Goal: Task Accomplishment & Management: Manage account settings

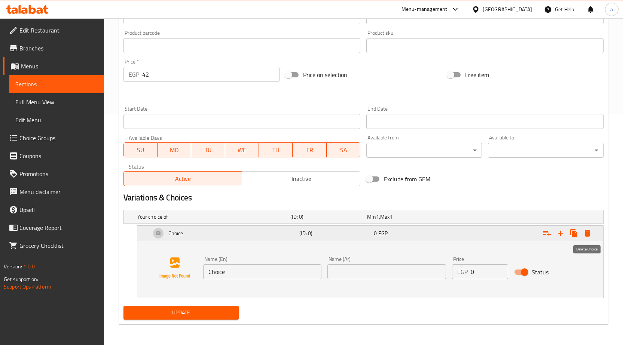
click at [589, 231] on icon "Expand" at bounding box center [587, 233] width 5 height 7
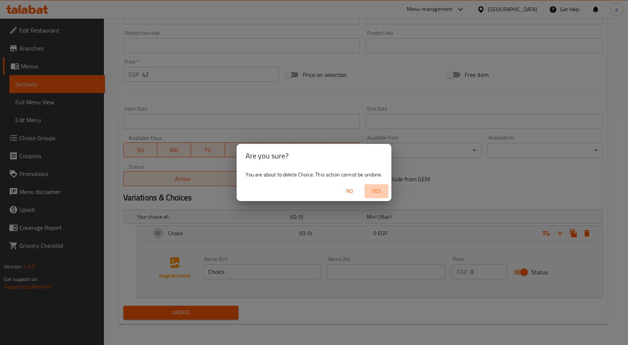
click at [371, 193] on span "Yes" at bounding box center [377, 191] width 18 height 9
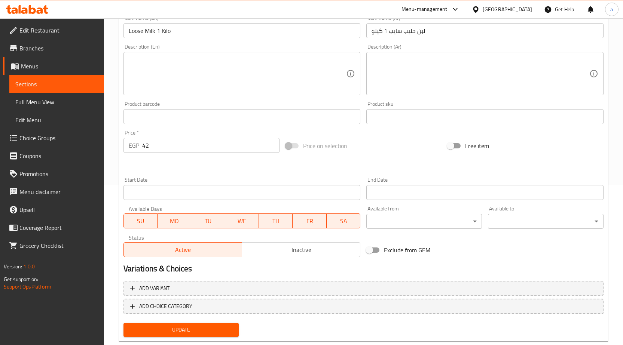
scroll to position [177, 0]
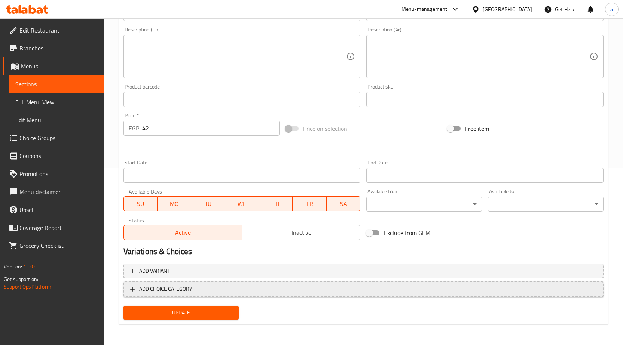
click at [227, 291] on span "ADD CHOICE CATEGORY" at bounding box center [363, 289] width 466 height 9
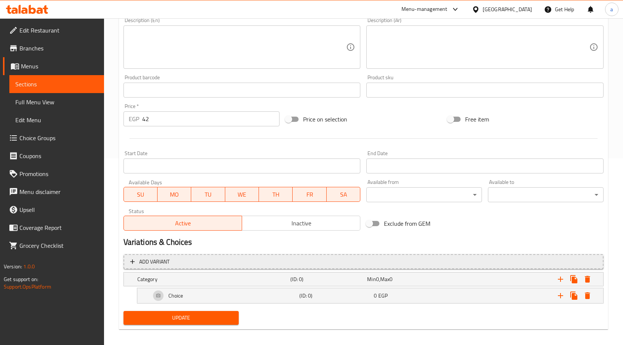
scroll to position [192, 0]
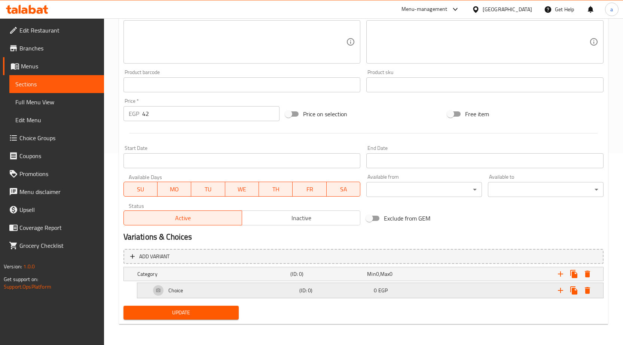
click at [305, 290] on h5 "(ID: 0)" at bounding box center [334, 290] width 71 height 7
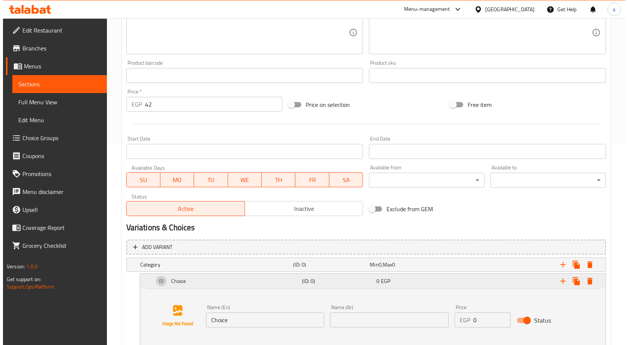
scroll to position [249, 0]
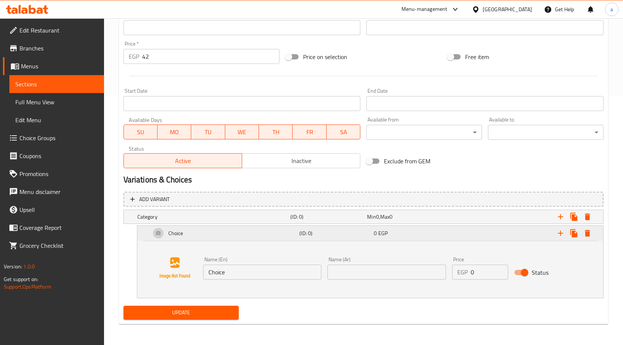
click at [592, 234] on button "Expand" at bounding box center [587, 233] width 13 height 13
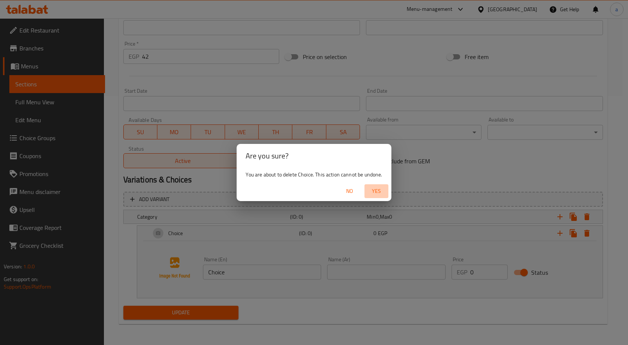
click at [376, 195] on span "Yes" at bounding box center [377, 191] width 18 height 9
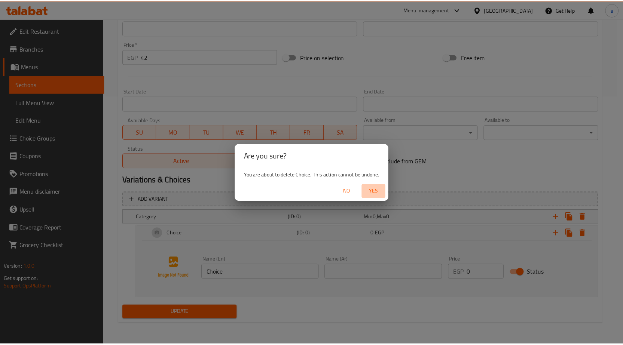
scroll to position [177, 0]
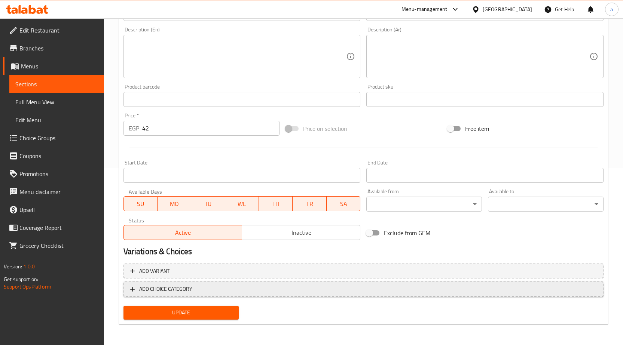
click at [404, 289] on span "ADD CHOICE CATEGORY" at bounding box center [363, 289] width 466 height 9
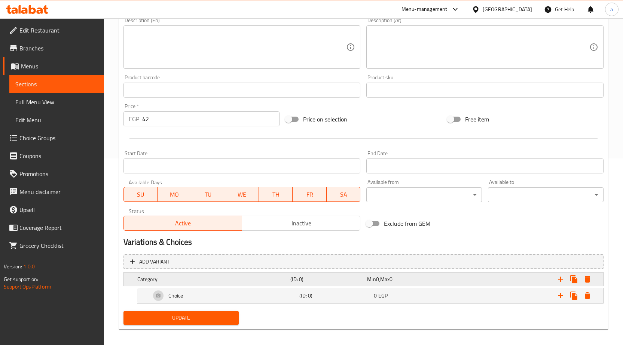
scroll to position [192, 0]
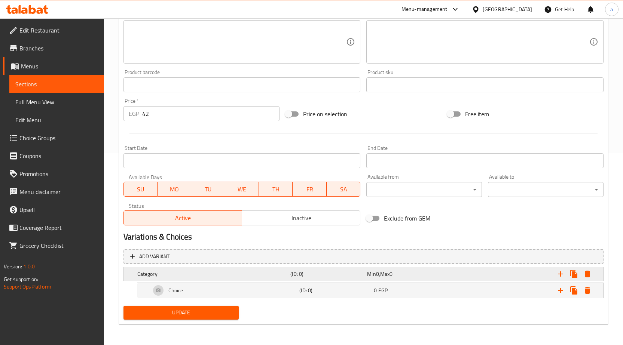
click at [377, 270] on span "0" at bounding box center [377, 274] width 3 height 10
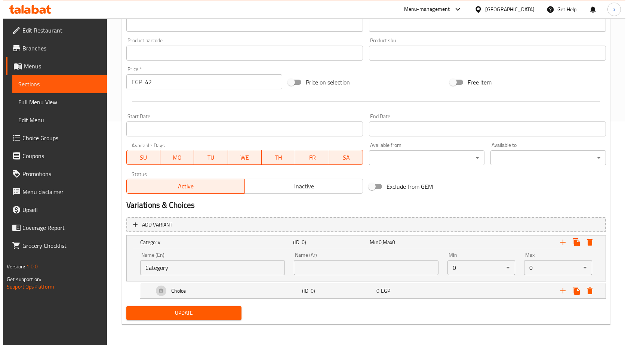
scroll to position [224, 0]
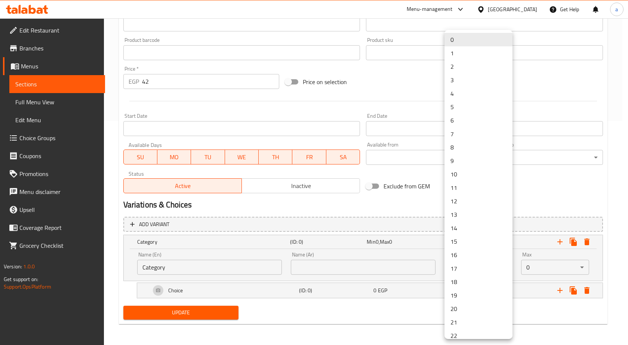
click at [462, 59] on li "1" at bounding box center [479, 52] width 68 height 13
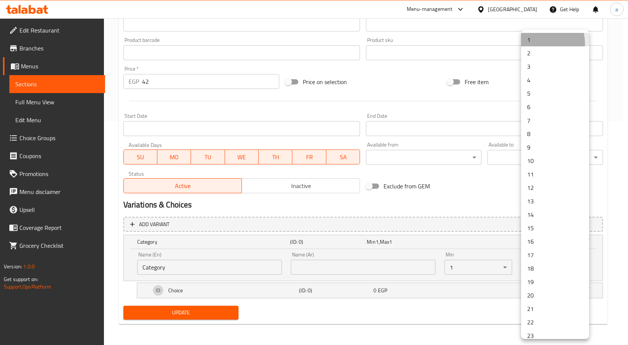
click at [533, 44] on li "1" at bounding box center [555, 39] width 68 height 13
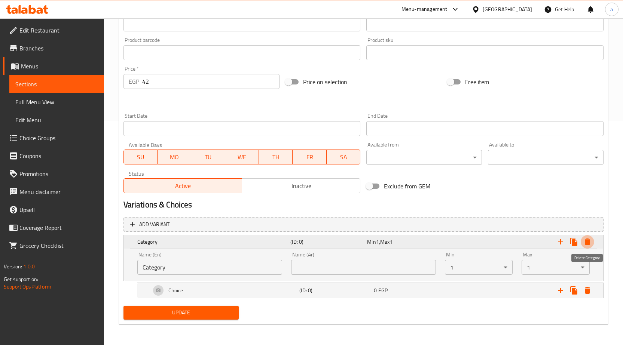
click at [591, 244] on icon "Expand" at bounding box center [587, 242] width 9 height 9
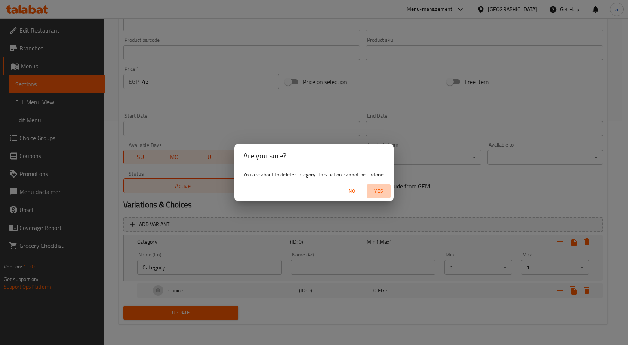
click at [376, 192] on span "Yes" at bounding box center [379, 191] width 18 height 9
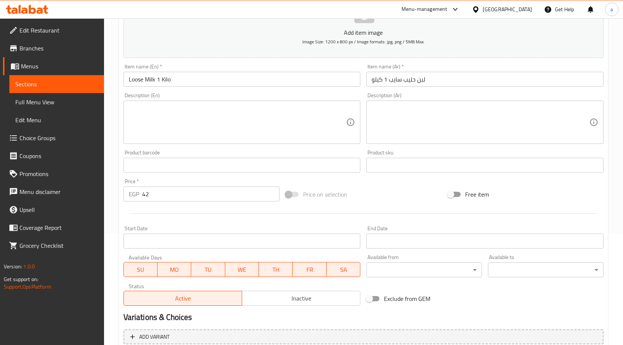
scroll to position [112, 0]
click at [290, 192] on span at bounding box center [292, 193] width 13 height 5
click at [455, 194] on input "Free item" at bounding box center [450, 194] width 43 height 14
click at [289, 192] on span at bounding box center [292, 193] width 13 height 5
click at [457, 193] on input "Free item" at bounding box center [458, 194] width 43 height 14
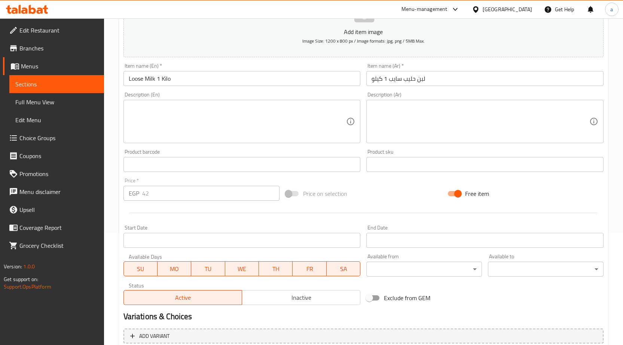
checkbox input "false"
click at [251, 196] on input "42" at bounding box center [210, 193] width 137 height 15
click at [271, 190] on input "43" at bounding box center [210, 193] width 137 height 15
type input "42"
click at [269, 196] on input "42" at bounding box center [210, 193] width 137 height 15
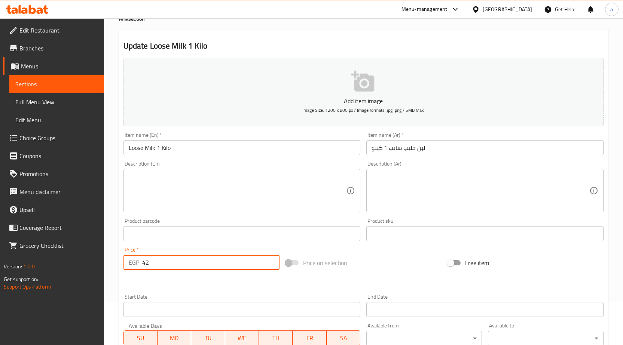
scroll to position [28, 0]
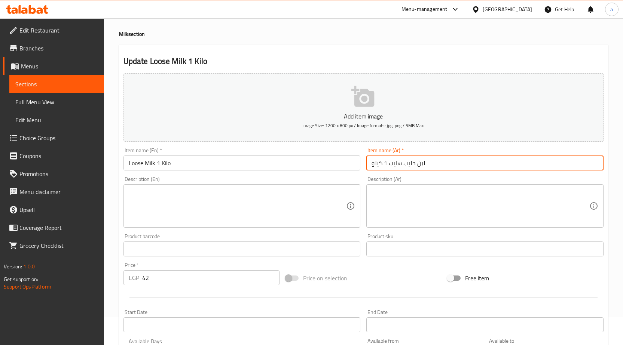
click at [423, 156] on input "لبن حليب سايب 1 كيلو" at bounding box center [484, 163] width 237 height 15
click at [333, 135] on button "Add item image Image Size: 1200 x 800 px / Image formats: jpg, png / 5MB Max." at bounding box center [363, 107] width 480 height 68
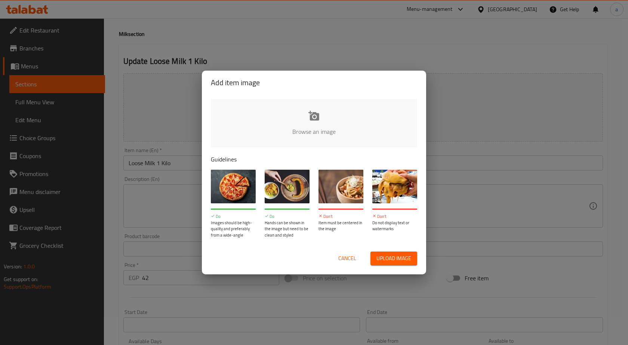
click at [348, 266] on div "Cancel Upload image" at bounding box center [314, 259] width 218 height 26
click at [348, 258] on span "Cancel" at bounding box center [348, 258] width 18 height 9
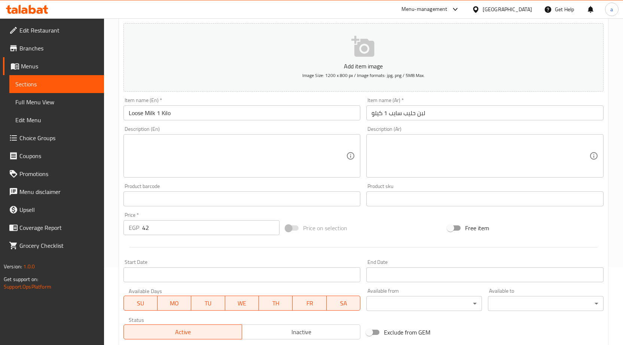
scroll to position [177, 0]
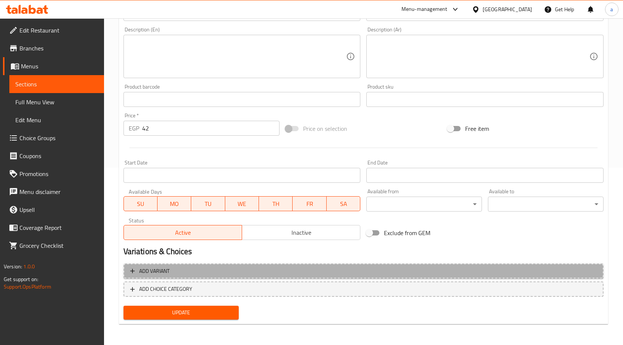
click at [158, 277] on button "Add variant" at bounding box center [363, 271] width 480 height 15
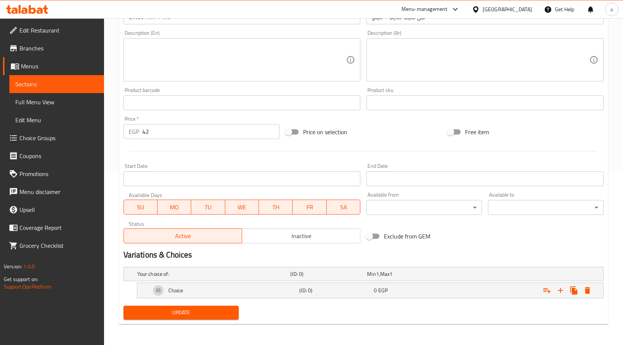
scroll to position [174, 0]
click at [395, 291] on div "0 EGP" at bounding box center [409, 290] width 71 height 7
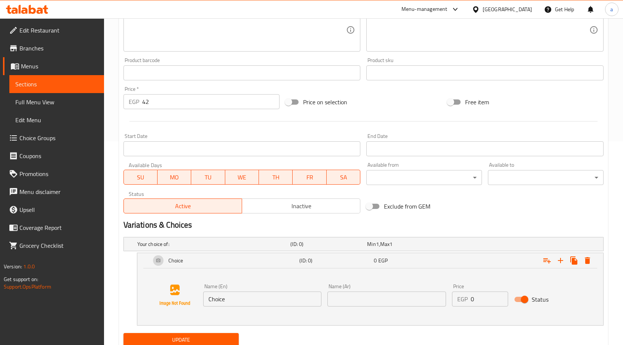
scroll to position [231, 0]
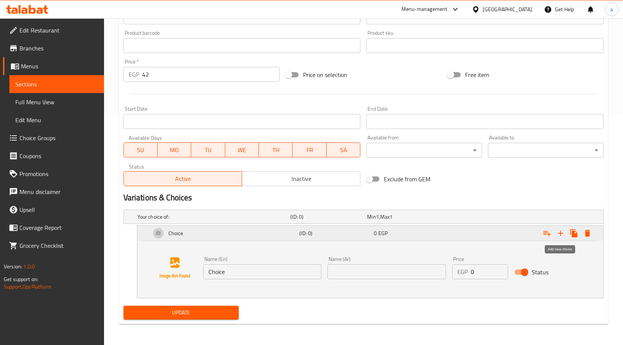
click at [557, 234] on icon "Expand" at bounding box center [560, 233] width 9 height 9
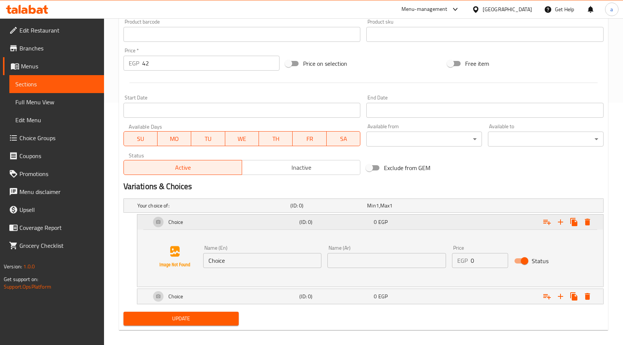
scroll to position [248, 0]
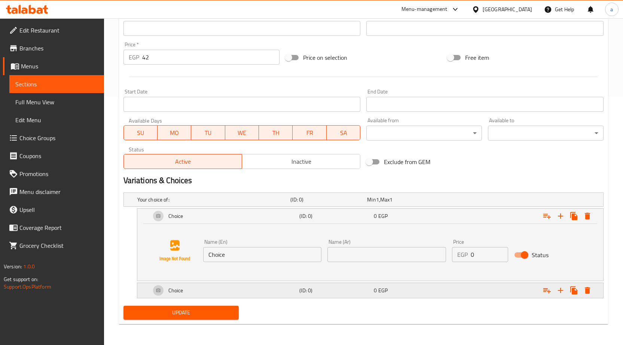
click at [515, 295] on div "Expand" at bounding box center [521, 290] width 149 height 16
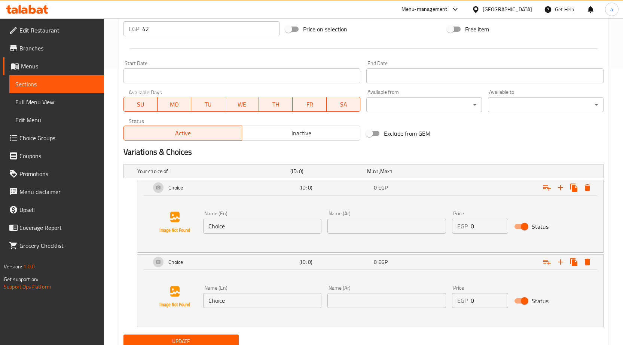
scroll to position [306, 0]
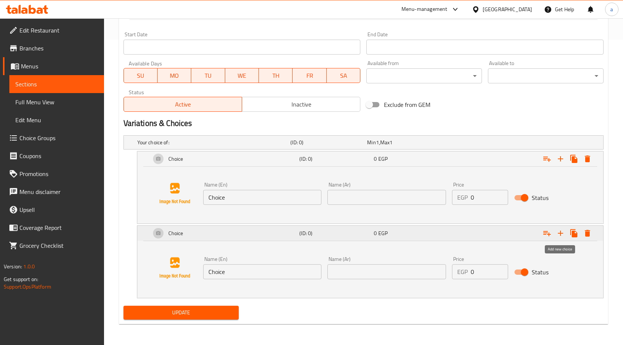
click at [559, 235] on icon "Expand" at bounding box center [560, 233] width 9 height 9
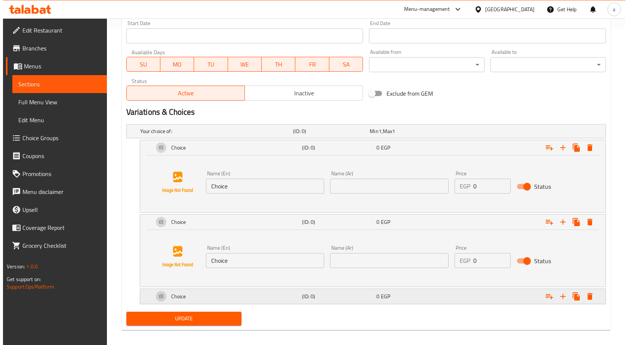
scroll to position [323, 0]
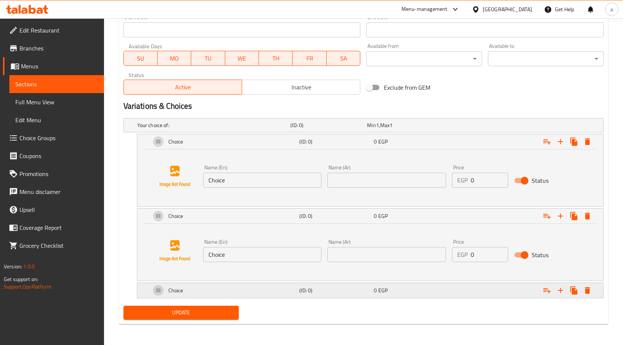
click at [518, 299] on div "Choice (ID: 0) 0 EGP" at bounding box center [372, 291] width 446 height 18
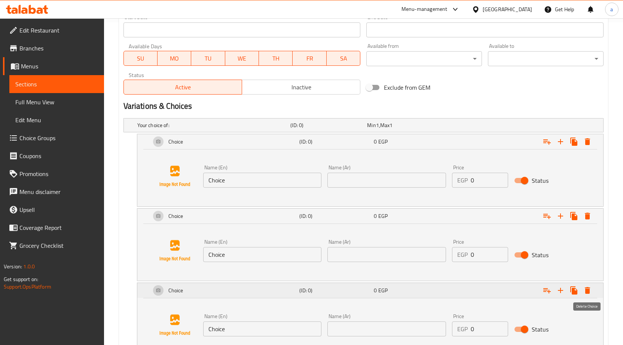
click at [585, 290] on icon "Expand" at bounding box center [587, 290] width 9 height 9
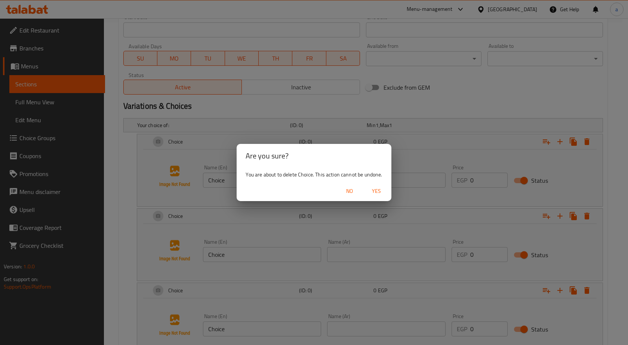
click at [377, 192] on span "Yes" at bounding box center [377, 191] width 18 height 9
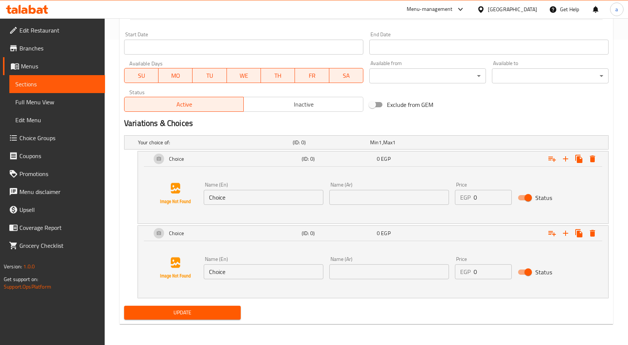
scroll to position [306, 0]
click at [588, 233] on icon "Expand" at bounding box center [587, 233] width 5 height 7
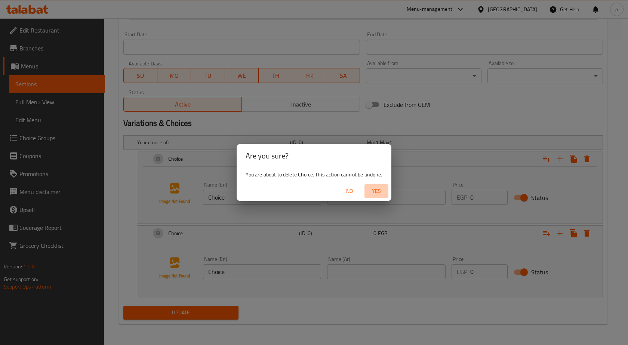
click at [376, 193] on span "Yes" at bounding box center [377, 191] width 18 height 9
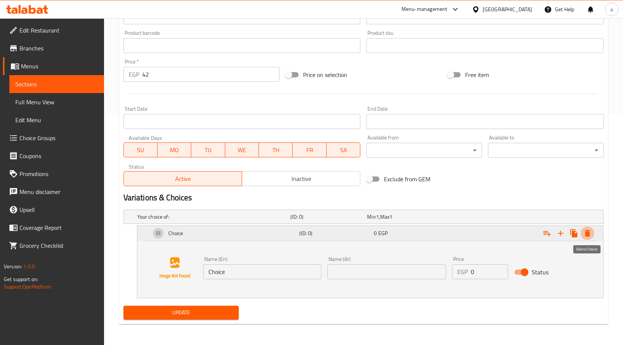
click at [588, 232] on icon "Expand" at bounding box center [587, 233] width 5 height 7
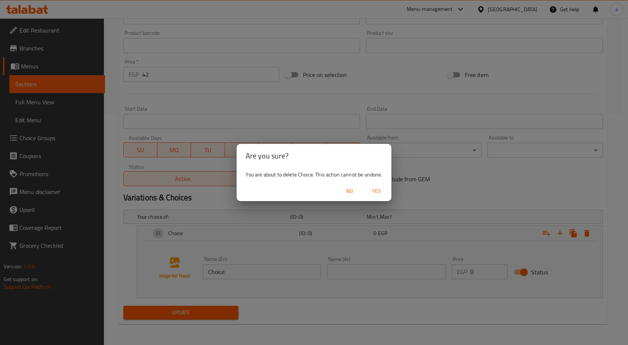
click at [376, 192] on span "Yes" at bounding box center [377, 191] width 18 height 9
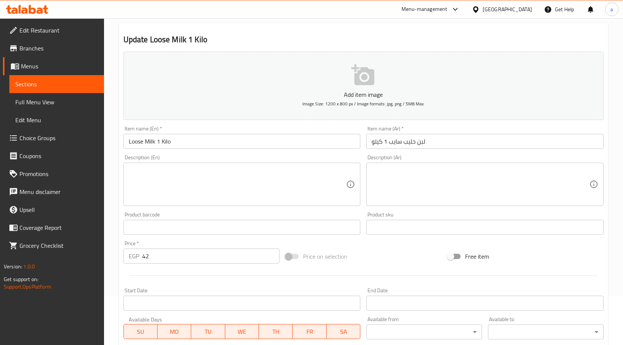
scroll to position [112, 0]
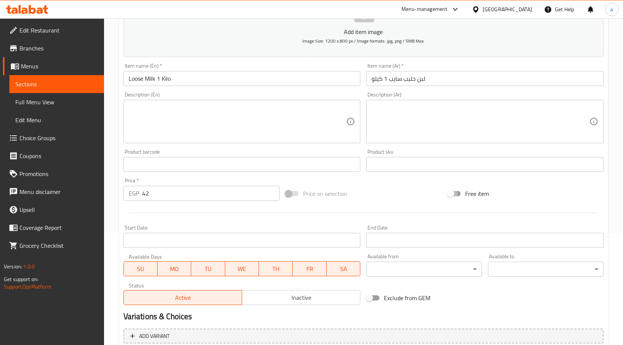
click at [458, 193] on input "Free item" at bounding box center [450, 194] width 43 height 14
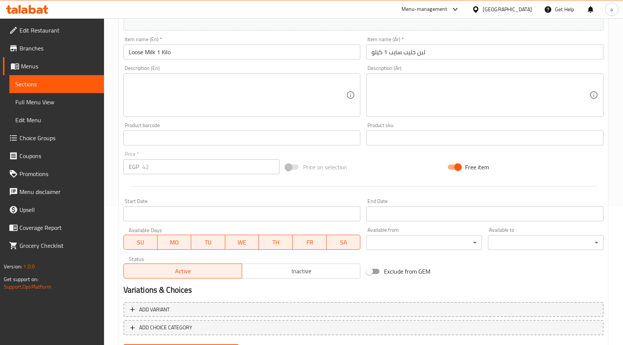
scroll to position [177, 0]
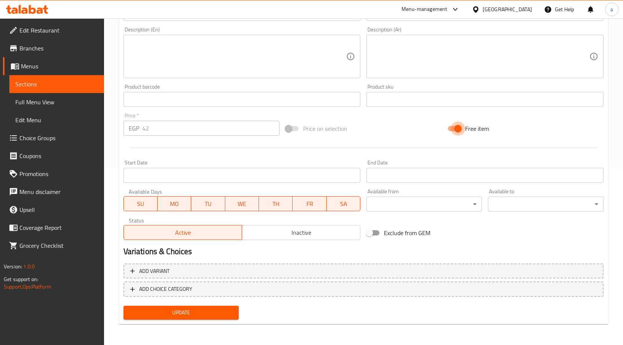
click at [458, 129] on input "Free item" at bounding box center [458, 129] width 43 height 14
checkbox input "false"
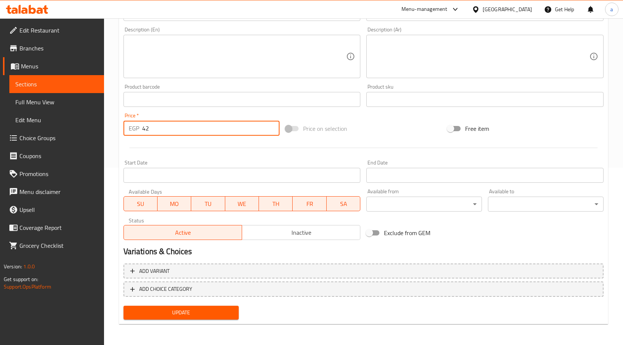
drag, startPoint x: 220, startPoint y: 132, endPoint x: 0, endPoint y: 156, distance: 221.6
click at [0, 153] on div "Edit Restaurant Branches Menus Sections Full Menu View Edit Menu Choice Groups …" at bounding box center [311, 93] width 623 height 504
type input "0"
click at [123, 306] on button "Update" at bounding box center [181, 313] width 116 height 14
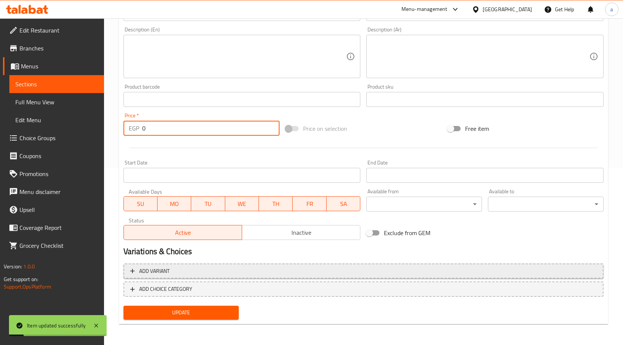
click at [188, 272] on span "Add variant" at bounding box center [363, 271] width 466 height 9
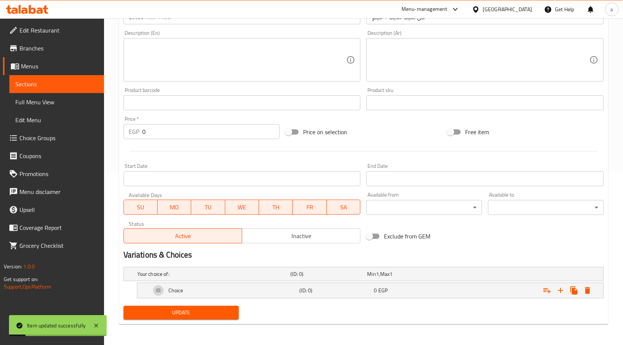
scroll to position [174, 0]
click at [564, 294] on icon "Expand" at bounding box center [560, 290] width 9 height 9
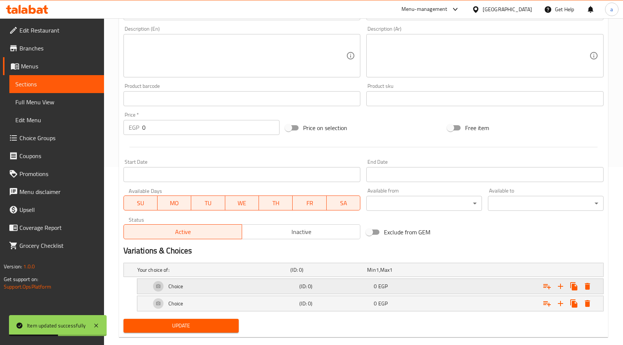
scroll to position [191, 0]
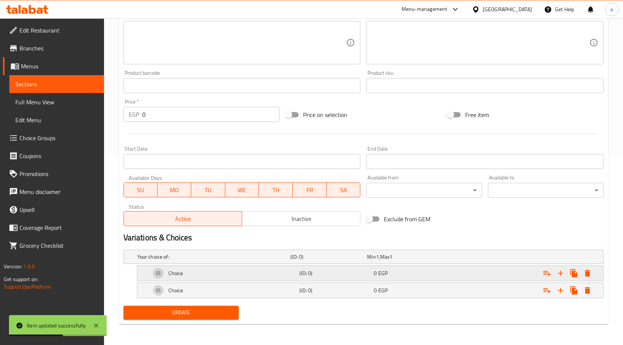
click at [430, 281] on div "Choice (ID: 0) 0 EGP" at bounding box center [372, 273] width 446 height 18
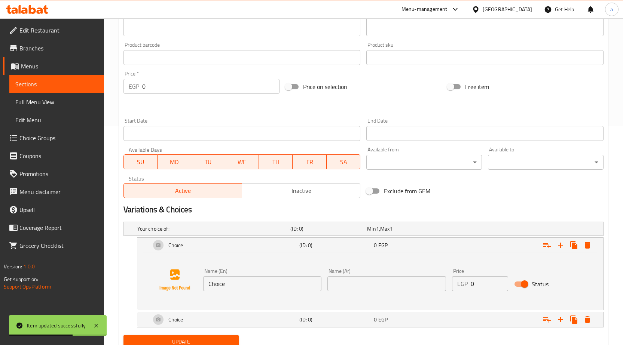
scroll to position [248, 0]
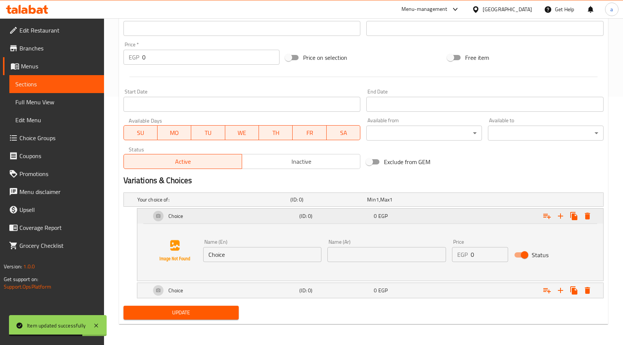
click at [303, 215] on h5 "(ID: 0)" at bounding box center [334, 215] width 71 height 7
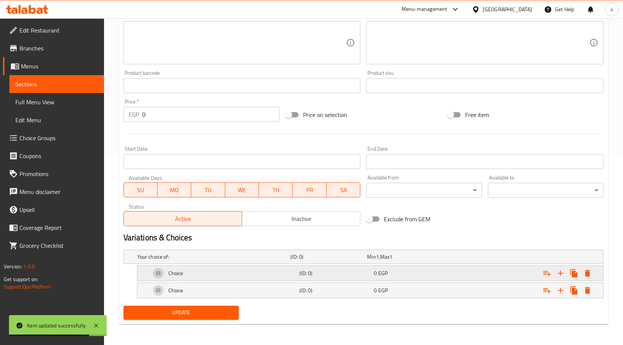
click at [374, 274] on span "0" at bounding box center [375, 274] width 3 height 10
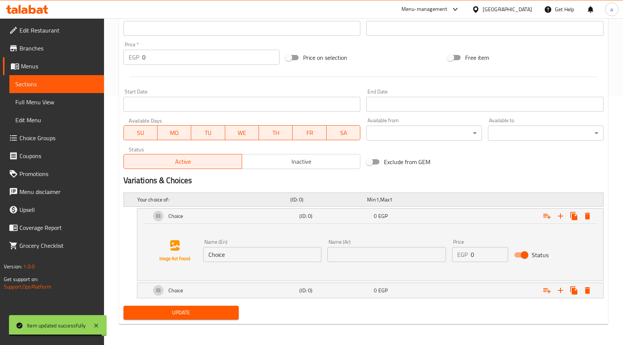
click at [381, 200] on div "Min 1 , Max 1" at bounding box center [404, 199] width 74 height 7
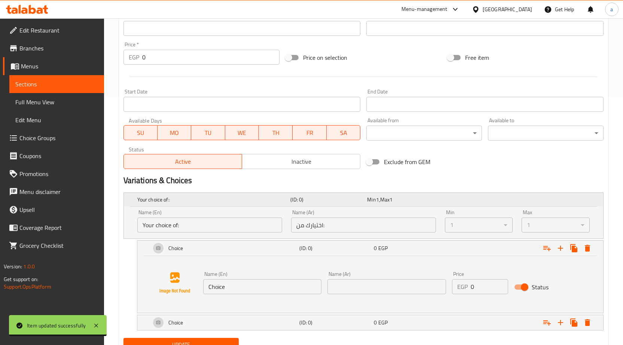
click at [379, 203] on div "Min 1 , Max 1" at bounding box center [404, 199] width 74 height 7
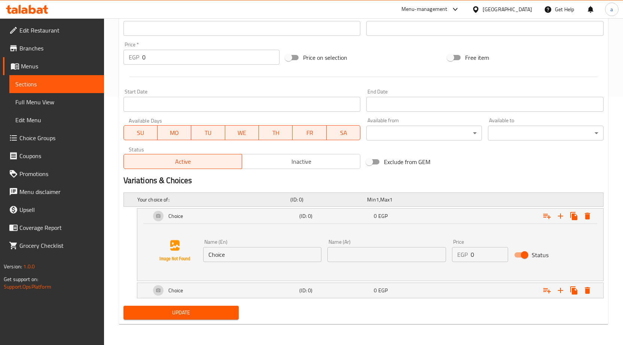
click at [379, 203] on div "Min 1 , Max 1" at bounding box center [404, 199] width 74 height 7
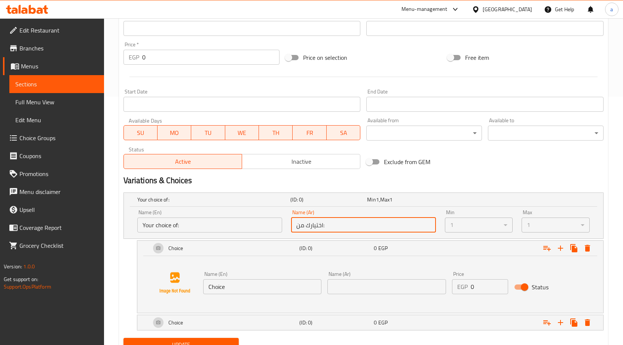
click at [353, 226] on input "اختيارك من:" at bounding box center [363, 225] width 145 height 15
click at [367, 203] on span "Min" at bounding box center [371, 200] width 9 height 10
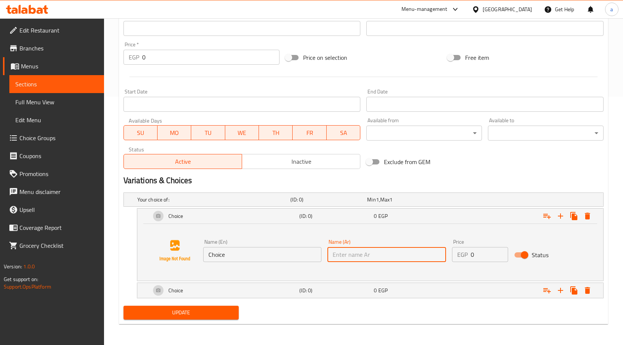
click at [393, 251] on input "text" at bounding box center [386, 254] width 119 height 15
click at [464, 255] on p "EGP" at bounding box center [462, 254] width 10 height 9
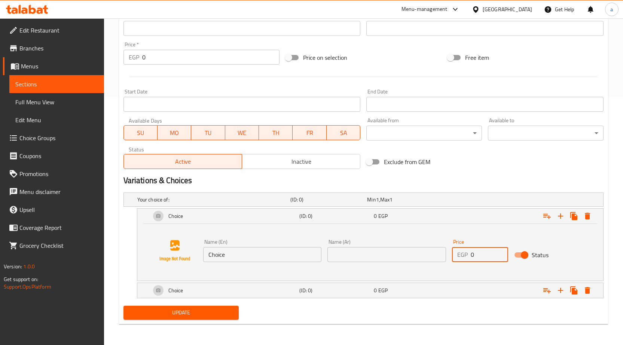
drag, startPoint x: 480, startPoint y: 255, endPoint x: 397, endPoint y: 263, distance: 83.8
click at [429, 261] on div "Name (En) Choice Name (En) Name (Ar) Name (Ar) Price EGP 0 Price Status" at bounding box center [386, 250] width 373 height 29
type input "3"
click at [370, 291] on h5 "(ID: 0)" at bounding box center [334, 290] width 71 height 7
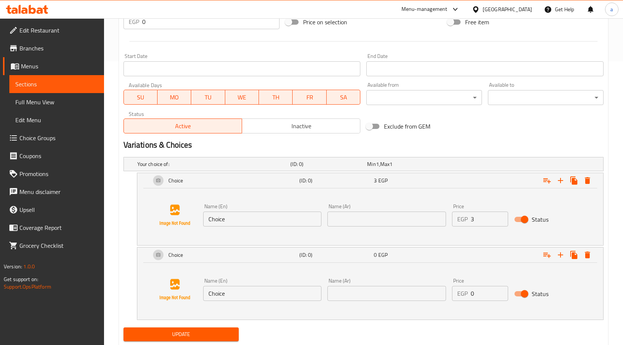
scroll to position [306, 0]
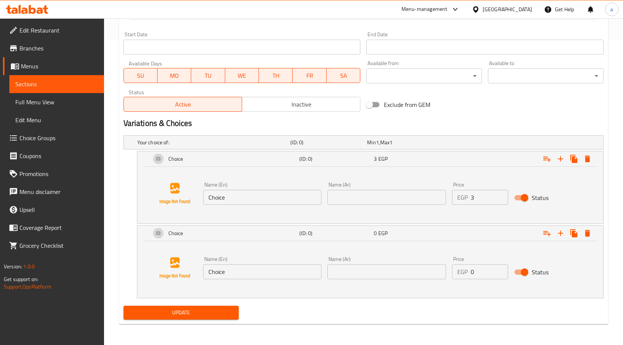
click at [479, 278] on input "0" at bounding box center [489, 271] width 37 height 15
type input "05"
click at [123, 306] on button "Update" at bounding box center [181, 313] width 116 height 14
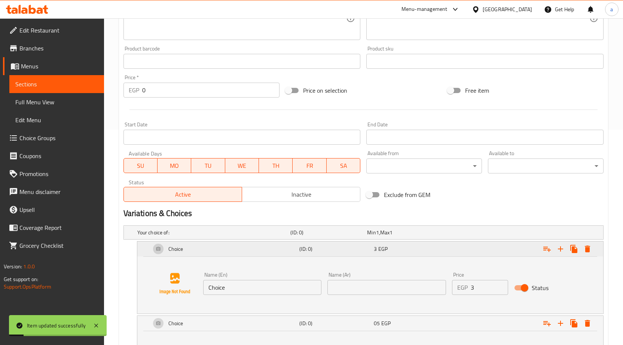
scroll to position [215, 0]
drag, startPoint x: 534, startPoint y: 256, endPoint x: 527, endPoint y: 250, distance: 9.5
click at [373, 235] on span "Min" at bounding box center [371, 233] width 9 height 10
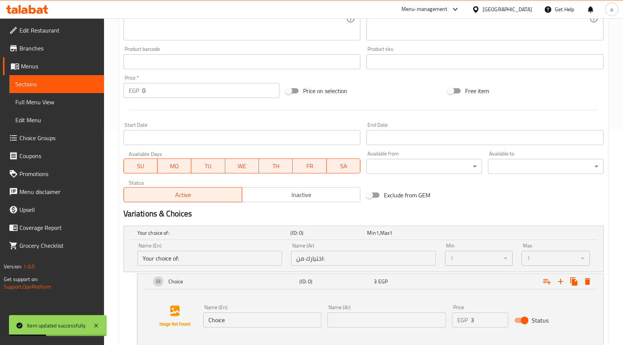
click at [484, 260] on div "1" at bounding box center [479, 258] width 68 height 15
click at [517, 258] on div "Max 1 ​" at bounding box center [555, 255] width 77 height 32
click at [498, 258] on div "1" at bounding box center [479, 258] width 68 height 15
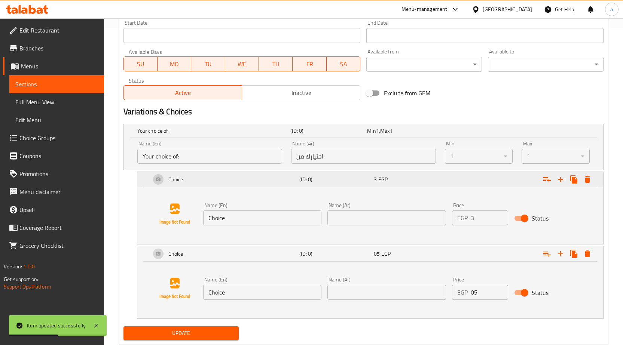
scroll to position [338, 0]
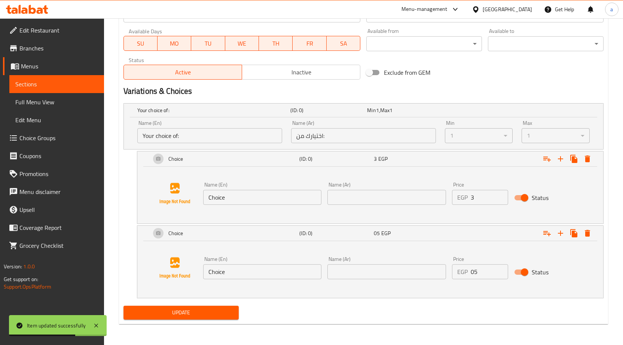
click at [486, 140] on div "1" at bounding box center [479, 135] width 68 height 15
click at [523, 137] on div "1" at bounding box center [555, 135] width 68 height 15
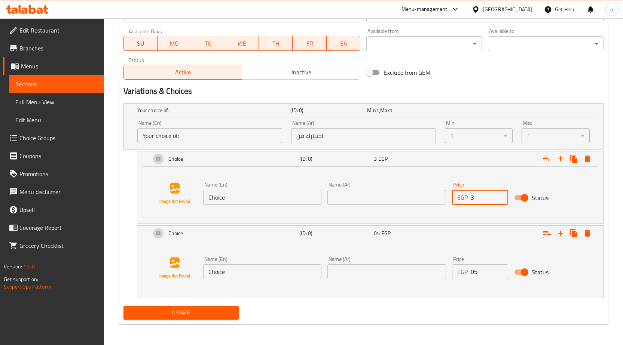
drag, startPoint x: 483, startPoint y: 196, endPoint x: 473, endPoint y: 209, distance: 15.7
click at [453, 205] on div "EGP 3 Price" at bounding box center [480, 197] width 56 height 15
click at [583, 211] on div "Name (En) Choice Name (En) Name (Ar) Name (Ar) Price EGP 3 Price Status" at bounding box center [370, 193] width 448 height 57
click at [485, 187] on div "Price EGP 3 Price" at bounding box center [480, 193] width 56 height 23
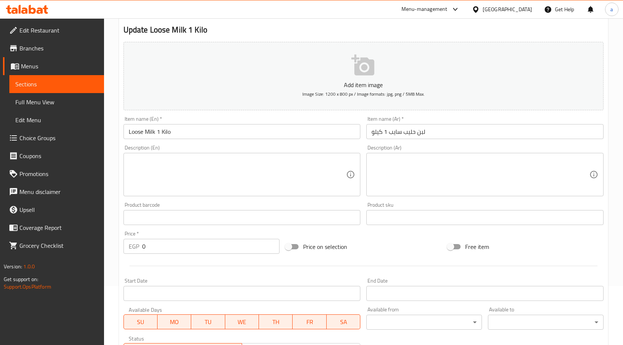
scroll to position [150, 0]
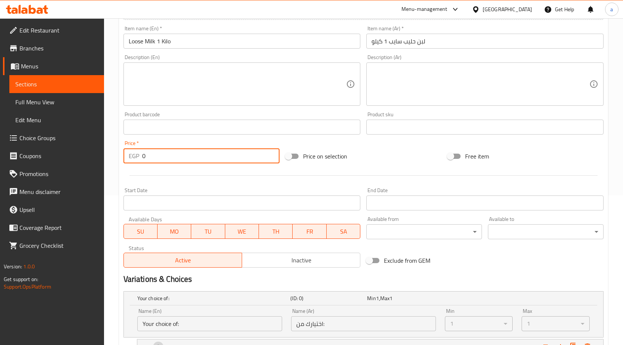
drag, startPoint x: 193, startPoint y: 153, endPoint x: 66, endPoint y: 171, distance: 128.8
click at [66, 171] on div "Edit Restaurant Branches Menus Sections Full Menu View Edit Menu Choice Groups …" at bounding box center [311, 201] width 623 height 665
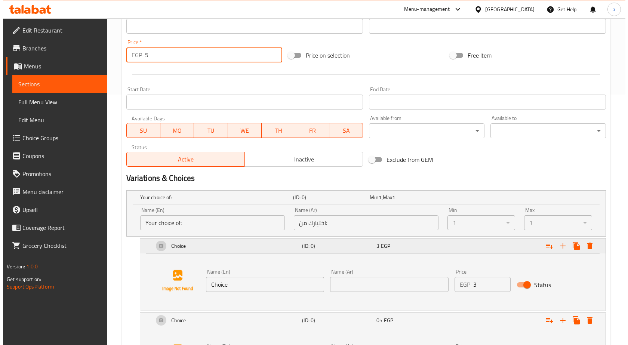
scroll to position [338, 0]
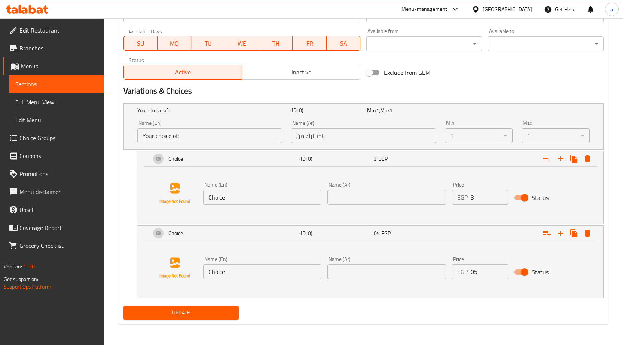
click at [500, 136] on div "1" at bounding box center [479, 135] width 68 height 15
click at [589, 159] on icon "Expand" at bounding box center [587, 159] width 5 height 7
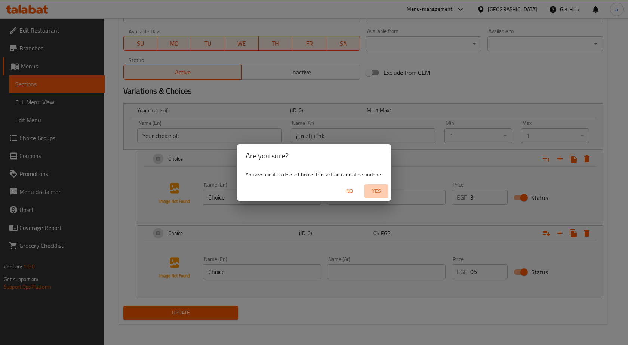
click at [373, 193] on span "Yes" at bounding box center [377, 191] width 18 height 9
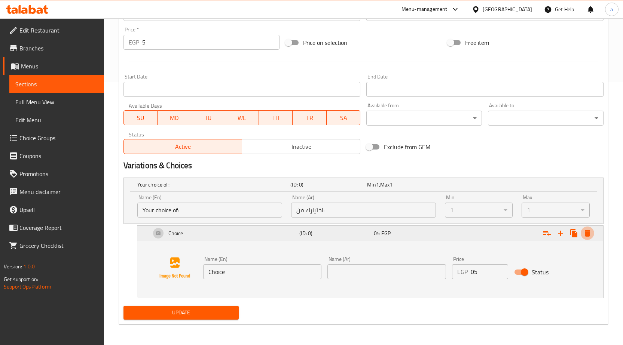
click at [584, 231] on icon "Expand" at bounding box center [587, 233] width 9 height 9
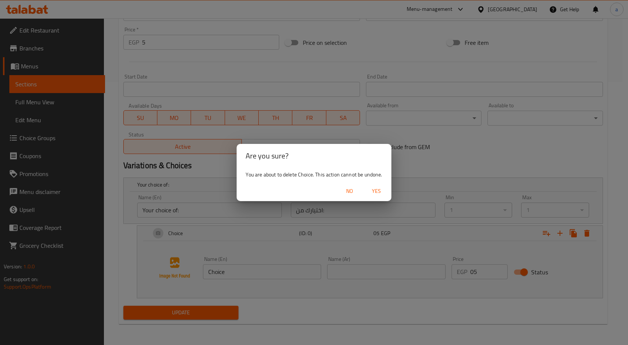
click at [378, 193] on span "Yes" at bounding box center [377, 191] width 18 height 9
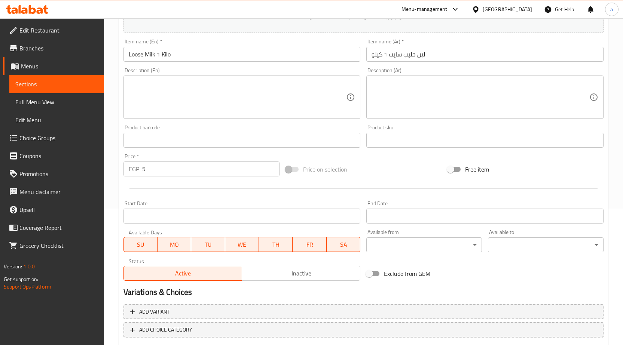
scroll to position [140, 0]
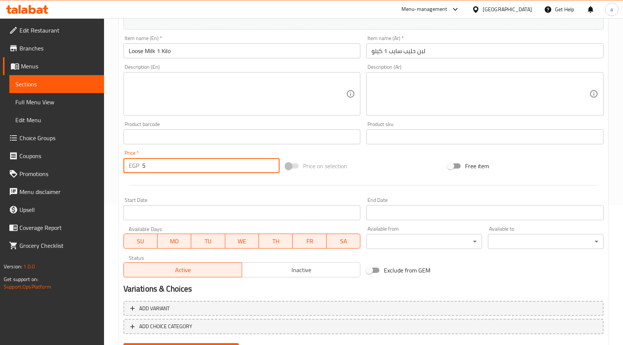
drag, startPoint x: 160, startPoint y: 164, endPoint x: 70, endPoint y: 168, distance: 90.2
click at [70, 168] on div "Edit Restaurant Branches Menus Sections Full Menu View Edit Menu Choice Groups …" at bounding box center [311, 130] width 623 height 504
type input "42"
click at [123, 343] on button "Update" at bounding box center [181, 350] width 116 height 14
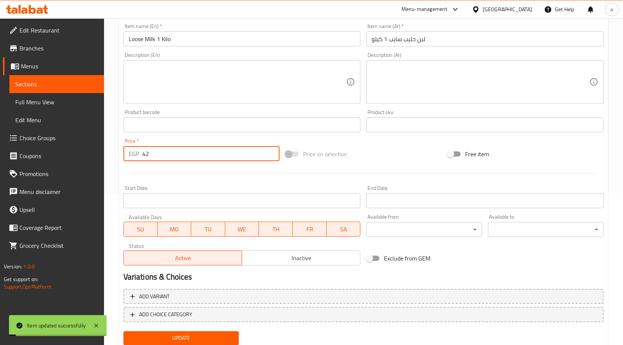
scroll to position [177, 0]
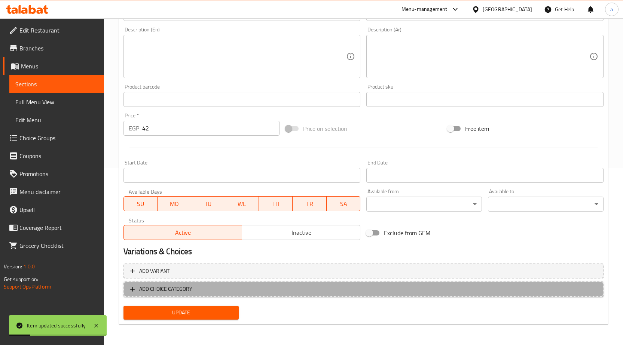
click at [183, 289] on span "ADD CHOICE CATEGORY" at bounding box center [165, 289] width 53 height 9
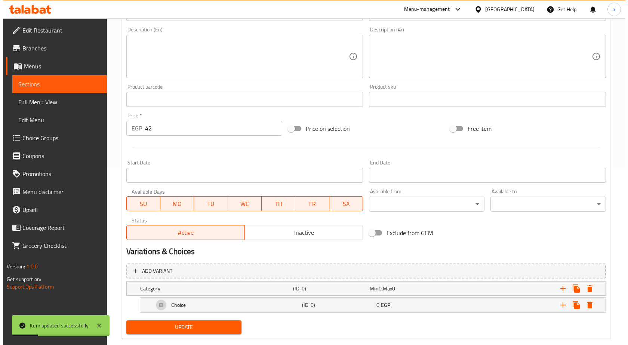
scroll to position [192, 0]
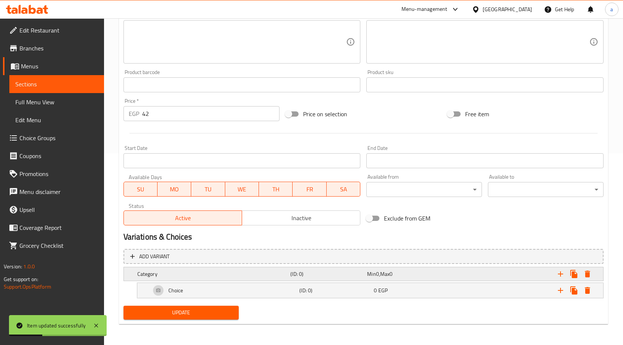
click at [387, 269] on span "Max" at bounding box center [384, 274] width 9 height 10
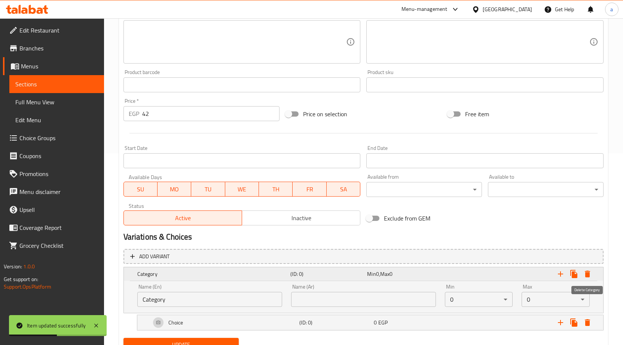
click at [589, 273] on icon "Expand" at bounding box center [587, 274] width 5 height 7
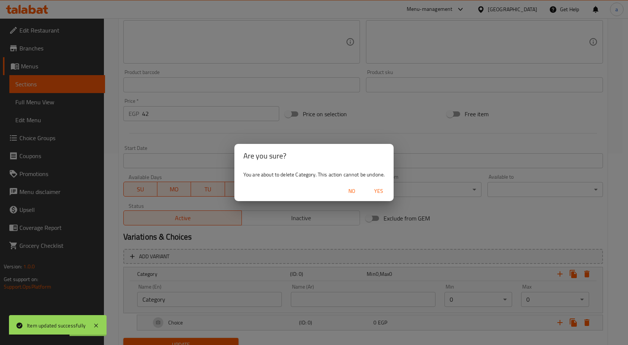
click at [372, 189] on span "Yes" at bounding box center [379, 191] width 18 height 9
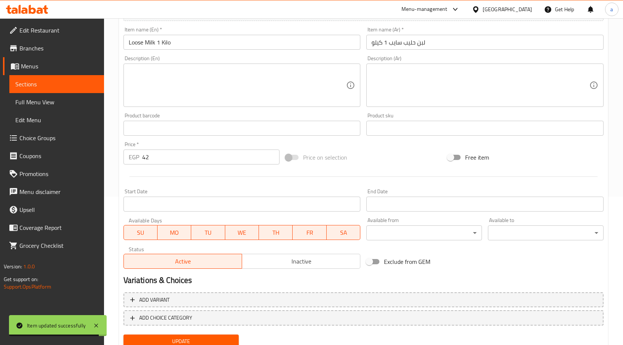
scroll to position [150, 0]
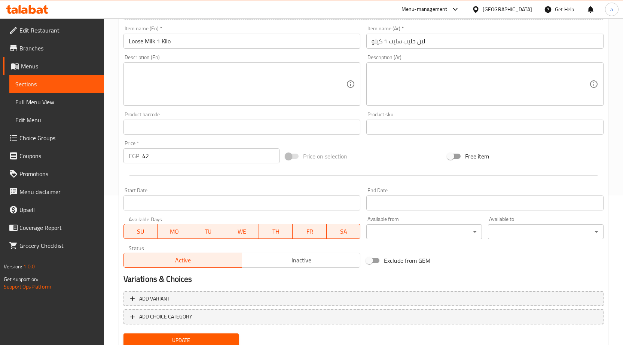
click at [343, 144] on div "Add item image Image Size: 1200 x 800 px / Image formats: jpg, png / 5MB Max. I…" at bounding box center [363, 109] width 486 height 322
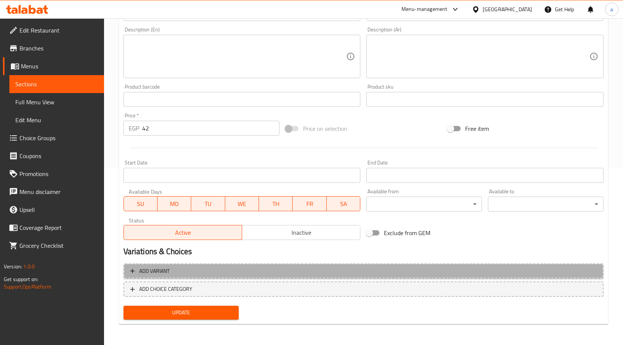
click at [132, 266] on button "Add variant" at bounding box center [363, 271] width 480 height 15
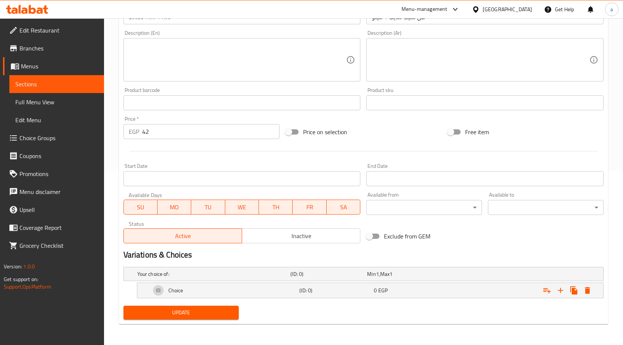
scroll to position [174, 0]
click at [377, 270] on span "1" at bounding box center [377, 274] width 3 height 10
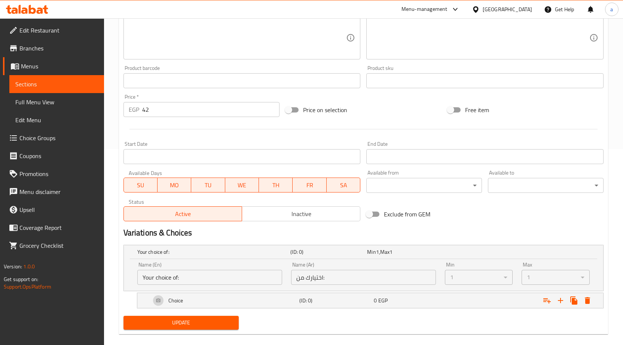
scroll to position [206, 0]
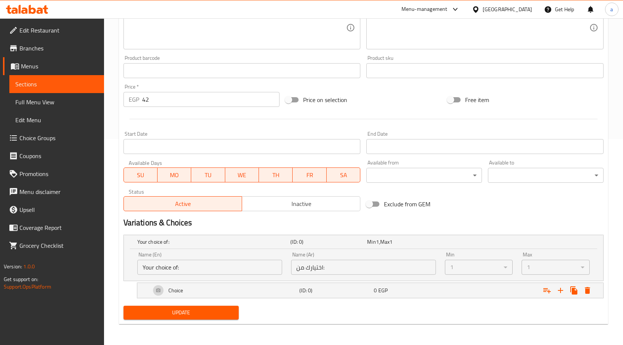
click at [482, 274] on div "1" at bounding box center [479, 267] width 68 height 15
drag, startPoint x: 350, startPoint y: 260, endPoint x: 255, endPoint y: 264, distance: 94.4
click at [263, 264] on div "Name (En) Your choice of: Name (En) Name (Ar) اختيارك من: Name (Ar) Min 1 ​ Max…" at bounding box center [363, 264] width 461 height 32
click at [389, 260] on input "اختيارك من:" at bounding box center [363, 267] width 145 height 15
click at [341, 270] on input "اختيارك من:" at bounding box center [363, 267] width 145 height 15
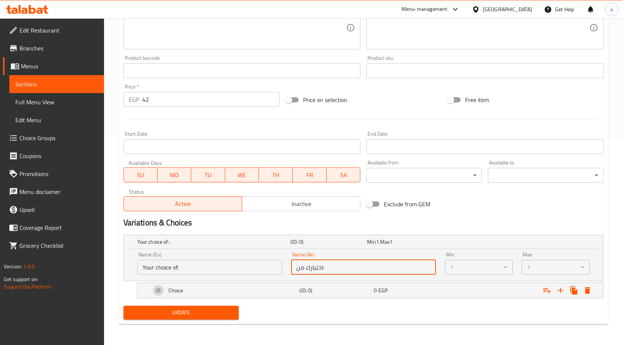
click at [341, 270] on input "اختيارك من:" at bounding box center [363, 267] width 145 height 15
click at [359, 262] on input "اختيارك من:" at bounding box center [363, 267] width 145 height 15
click at [273, 246] on div "Your choice of:" at bounding box center [212, 242] width 153 height 10
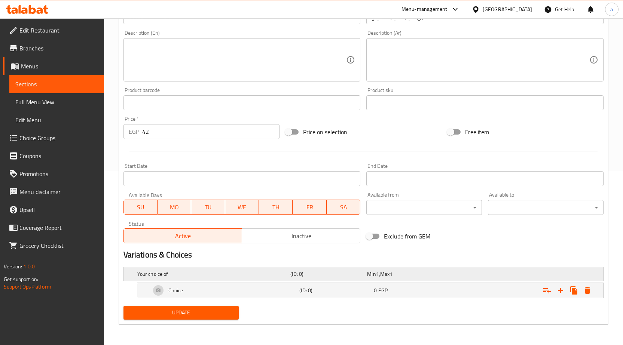
click at [459, 270] on div "Your choice of: (ID: 0) Min 1 , Max 1" at bounding box center [366, 274] width 460 height 16
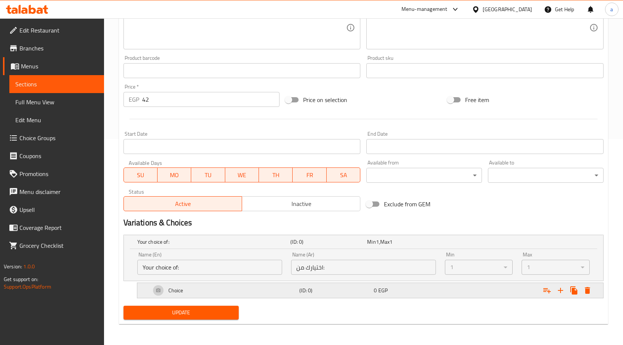
click at [586, 292] on icon "Expand" at bounding box center [587, 290] width 5 height 7
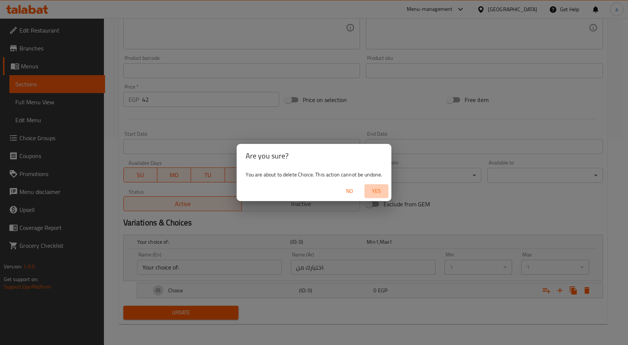
click at [376, 192] on span "Yes" at bounding box center [377, 191] width 18 height 9
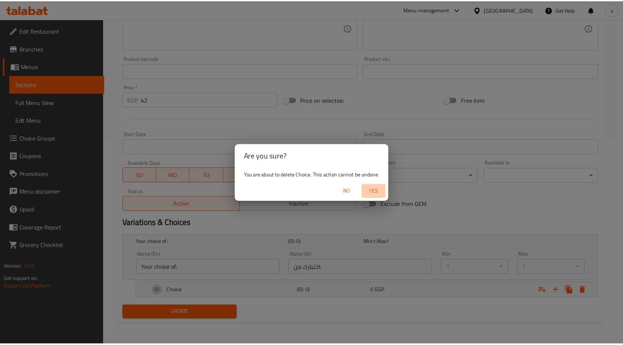
scroll to position [177, 0]
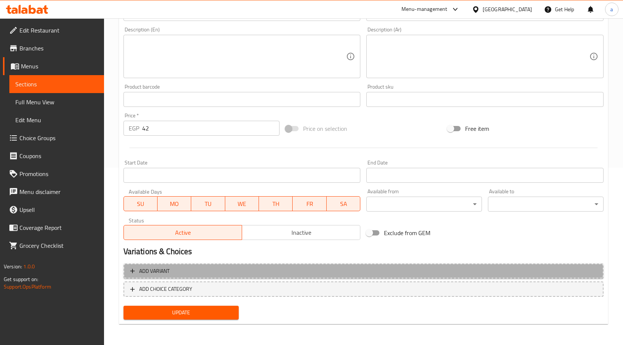
click at [196, 269] on span "Add variant" at bounding box center [363, 271] width 466 height 9
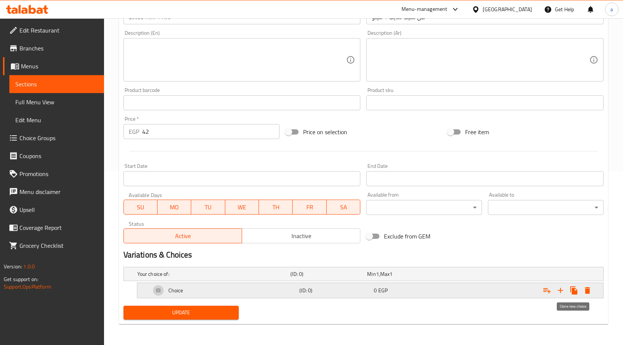
click at [569, 287] on button "Expand" at bounding box center [573, 290] width 13 height 13
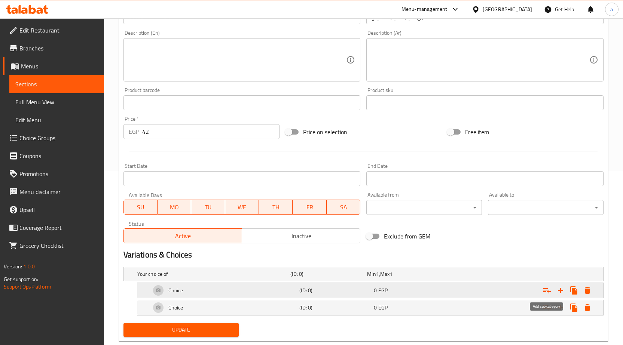
click at [544, 292] on icon "Expand" at bounding box center [546, 290] width 7 height 5
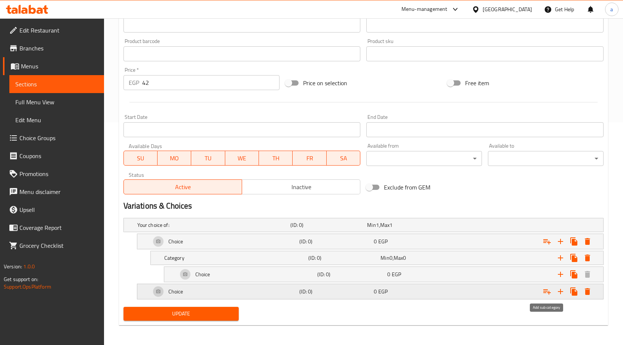
scroll to position [224, 0]
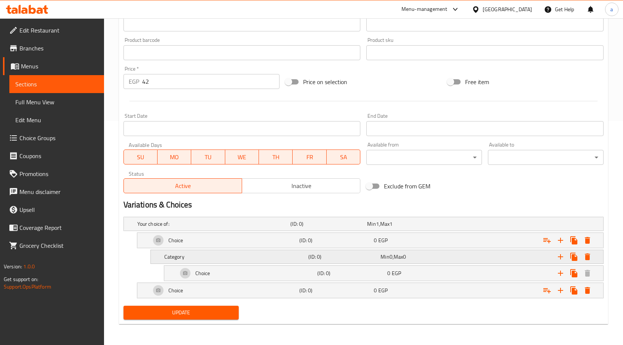
click at [480, 262] on div "Expand" at bounding box center [523, 257] width 144 height 16
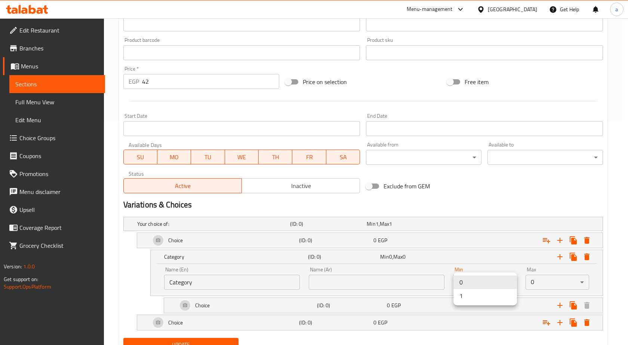
click at [467, 264] on div at bounding box center [314, 172] width 628 height 345
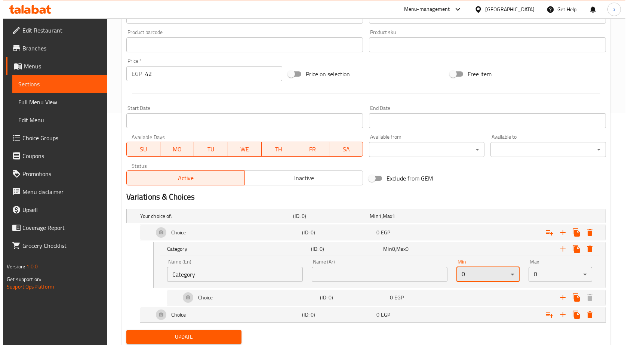
scroll to position [256, 0]
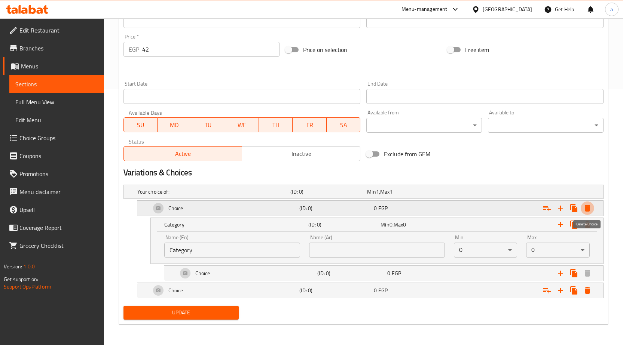
click at [588, 212] on icon "Expand" at bounding box center [587, 208] width 9 height 9
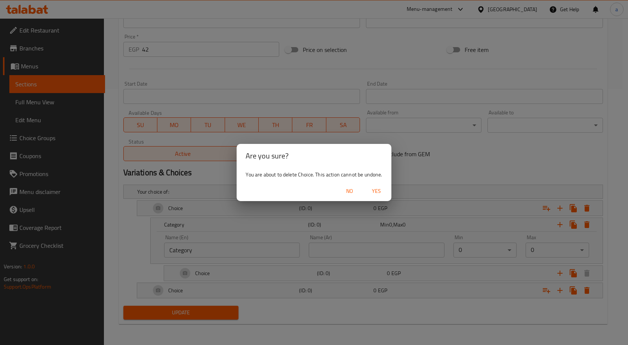
click at [370, 190] on span "Yes" at bounding box center [377, 191] width 18 height 9
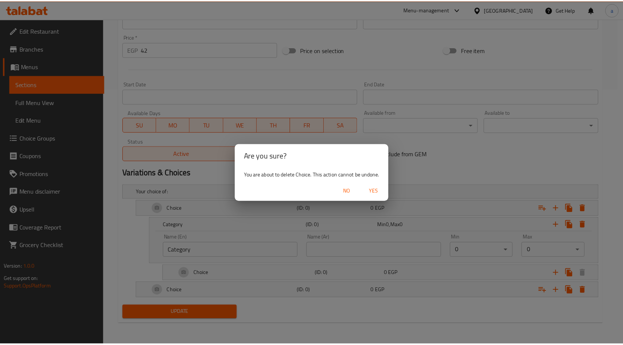
scroll to position [174, 0]
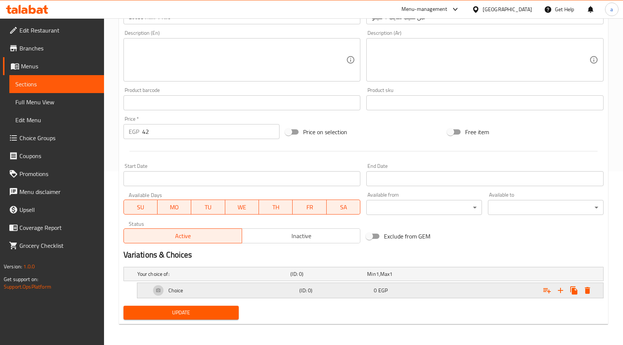
click at [594, 293] on div "Expand" at bounding box center [521, 290] width 149 height 16
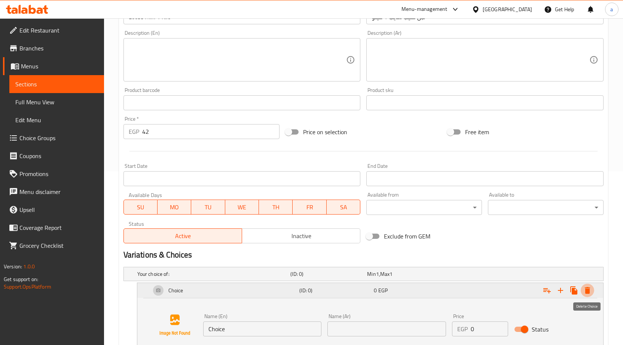
click at [587, 290] on icon "Expand" at bounding box center [587, 290] width 5 height 7
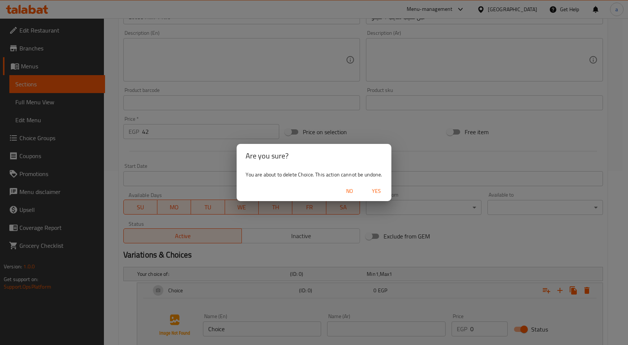
click at [375, 186] on button "Yes" at bounding box center [377, 191] width 24 height 14
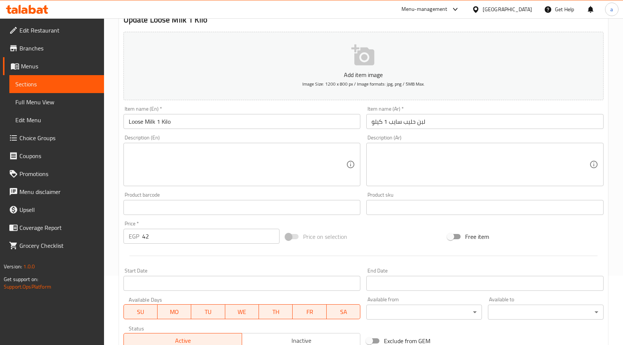
scroll to position [75, 0]
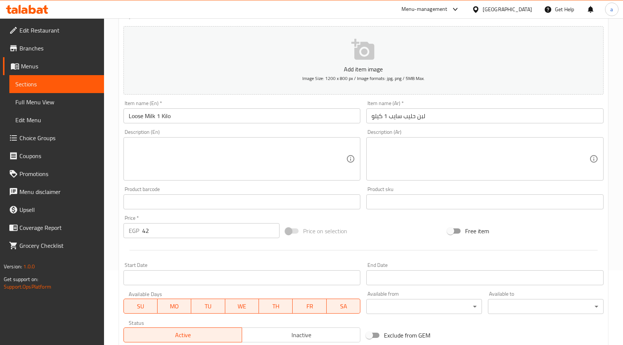
drag, startPoint x: 476, startPoint y: 124, endPoint x: 463, endPoint y: 114, distance: 16.2
click at [475, 123] on div "Item name (Ar)   * لبن حليب سايب 1 كيلو Item name (Ar) *" at bounding box center [484, 112] width 243 height 29
click at [462, 113] on input "لبن حليب سايب 1 كيلو" at bounding box center [484, 115] width 237 height 15
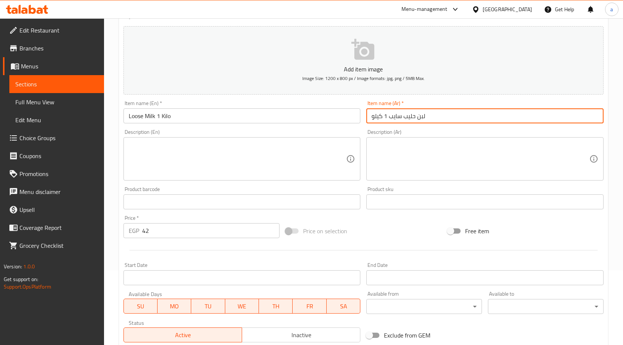
click at [353, 130] on div "Description (En) Description (En)" at bounding box center [241, 154] width 237 height 51
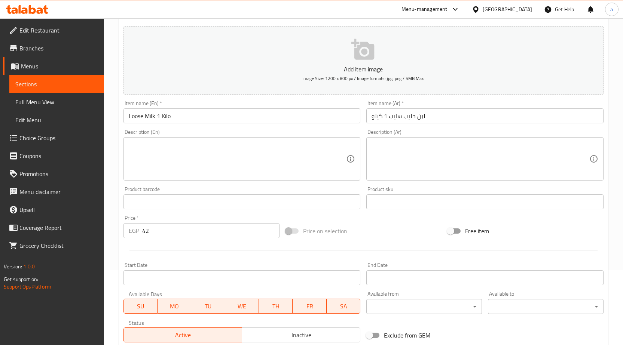
click at [380, 132] on div "Description (Ar) Description (Ar)" at bounding box center [484, 154] width 237 height 51
click at [333, 199] on input "text" at bounding box center [241, 202] width 237 height 15
click at [349, 214] on div "Add item image Image Size: 1200 x 800 px / Image formats: jpg, png / 5MB Max. I…" at bounding box center [363, 184] width 486 height 322
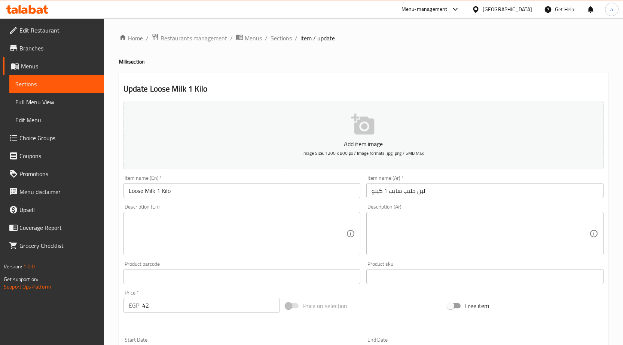
click at [276, 41] on span "Sections" at bounding box center [280, 38] width 21 height 9
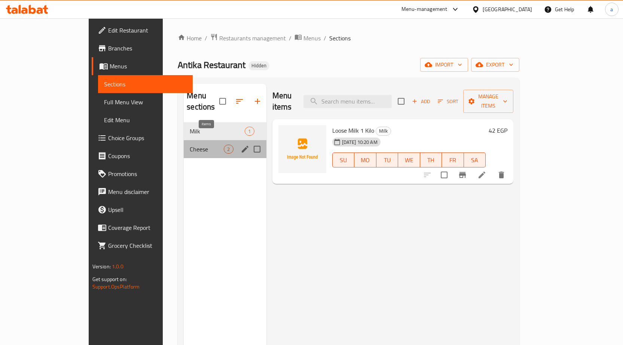
click at [202, 140] on div "Cheese 2" at bounding box center [225, 149] width 82 height 18
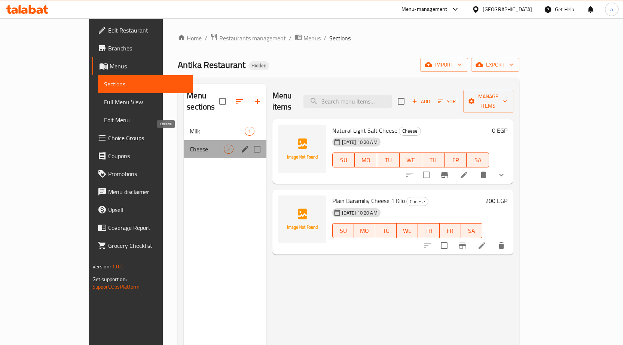
click at [190, 145] on span "Cheese" at bounding box center [207, 149] width 34 height 9
click at [241, 145] on icon "edit" at bounding box center [245, 149] width 9 height 9
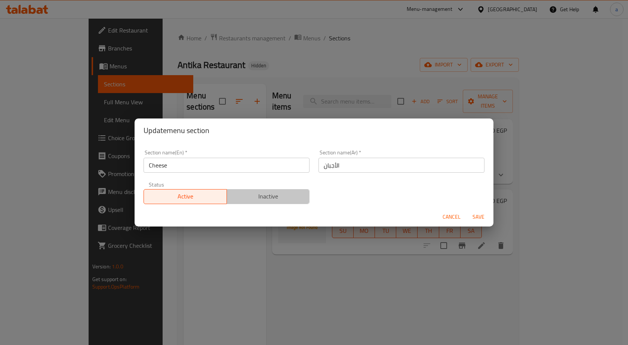
click at [289, 201] on span "Inactive" at bounding box center [268, 196] width 77 height 11
click at [174, 199] on span "Active" at bounding box center [185, 196] width 77 height 11
click at [447, 221] on span "Cancel" at bounding box center [452, 216] width 18 height 9
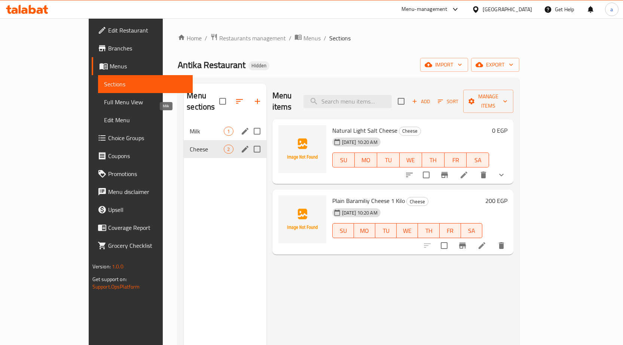
click at [190, 127] on span "Milk" at bounding box center [207, 131] width 34 height 9
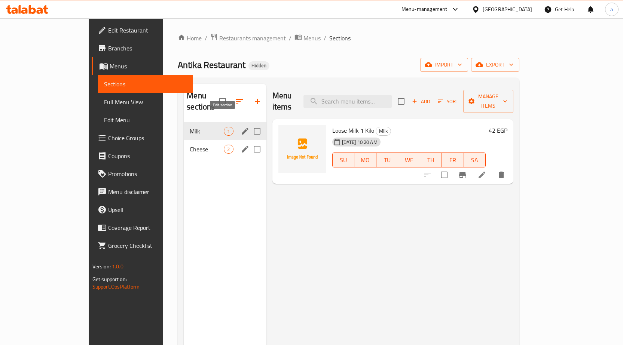
click at [239, 126] on button "edit" at bounding box center [244, 131] width 11 height 11
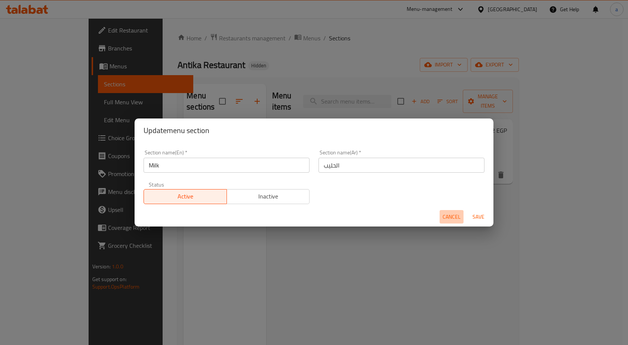
click at [460, 216] on span "Cancel" at bounding box center [452, 216] width 18 height 9
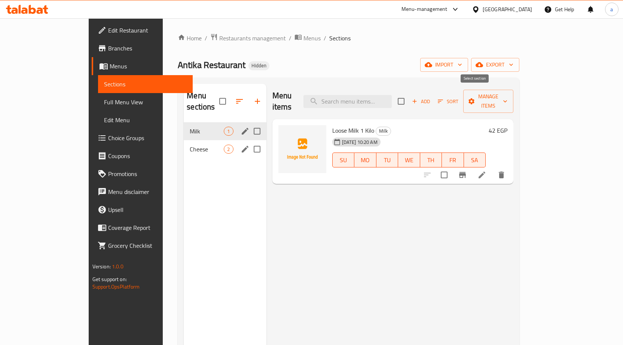
click at [409, 98] on input "checkbox" at bounding box center [401, 102] width 16 height 16
checkbox input "true"
click at [507, 93] on span "Manage items" at bounding box center [488, 101] width 38 height 19
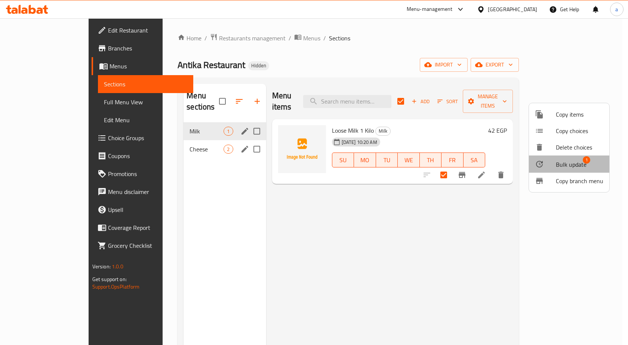
click at [571, 164] on span "Bulk update" at bounding box center [571, 164] width 31 height 9
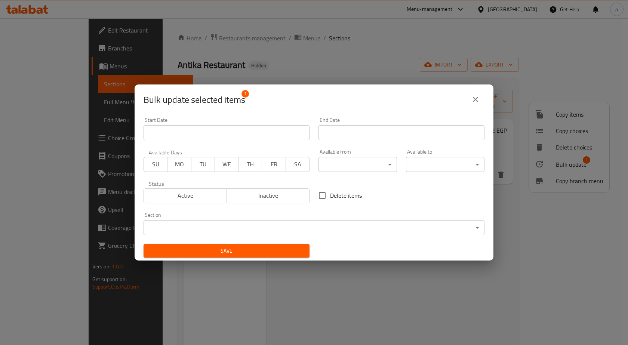
click at [479, 95] on icon "close" at bounding box center [475, 99] width 9 height 9
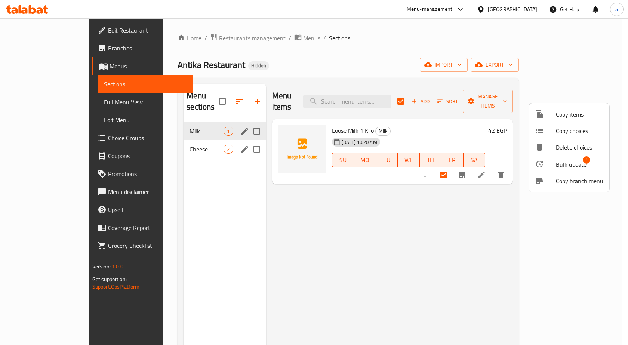
click at [471, 117] on div at bounding box center [314, 172] width 628 height 345
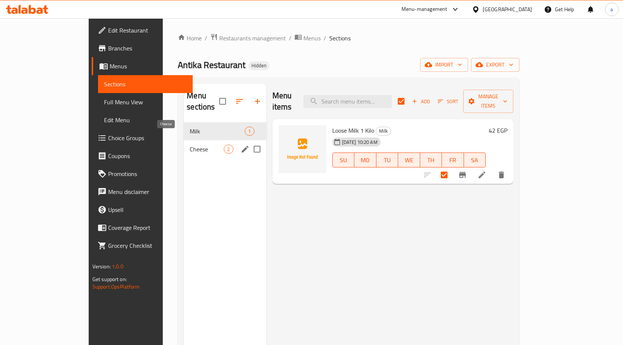
click at [190, 145] on span "Cheese" at bounding box center [207, 149] width 34 height 9
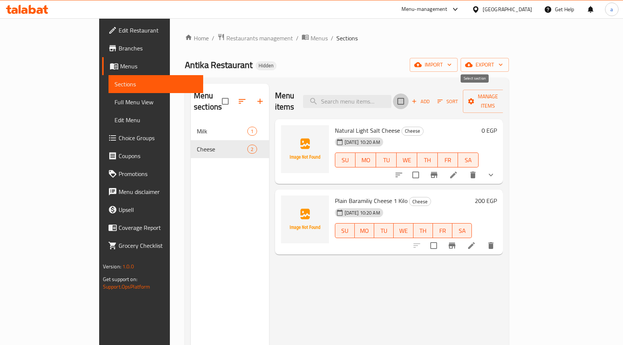
click at [408, 95] on input "checkbox" at bounding box center [401, 102] width 16 height 16
checkbox input "true"
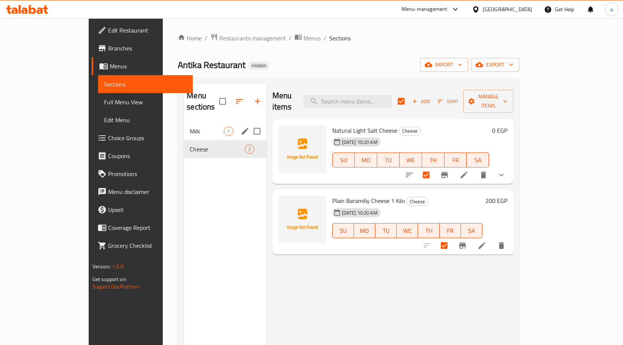
click at [184, 122] on div "Milk 1" at bounding box center [225, 131] width 82 height 18
checkbox input "false"
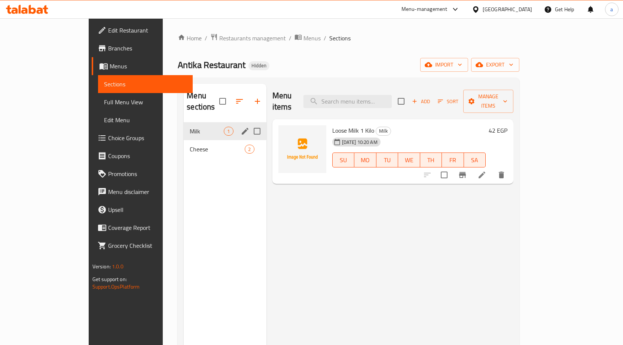
click at [249, 123] on input "Menu sections" at bounding box center [257, 131] width 16 height 16
checkbox input "true"
click at [230, 100] on icon "button" at bounding box center [234, 101] width 9 height 9
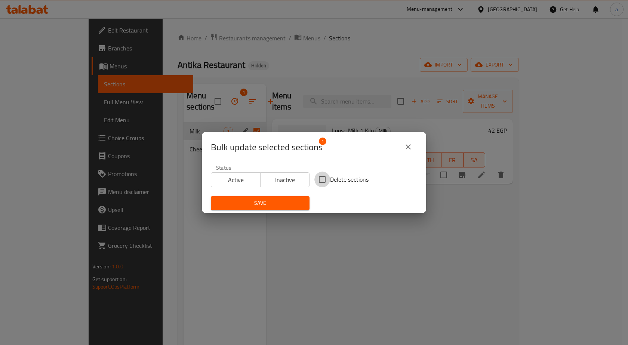
click at [325, 178] on input "Delete sections" at bounding box center [323, 180] width 16 height 16
checkbox input "true"
click at [409, 146] on icon "close" at bounding box center [408, 147] width 9 height 9
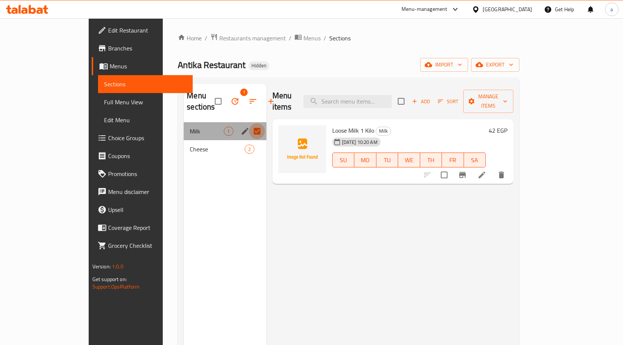
click at [249, 123] on input "Menu sections" at bounding box center [257, 131] width 16 height 16
checkbox input "false"
